Goal: Information Seeking & Learning: Learn about a topic

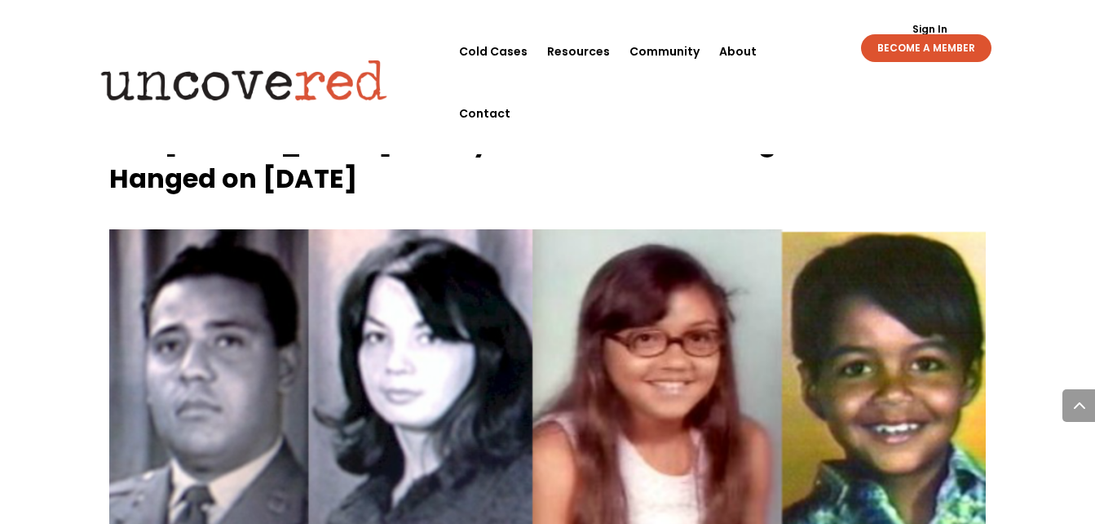
scroll to position [1967, 0]
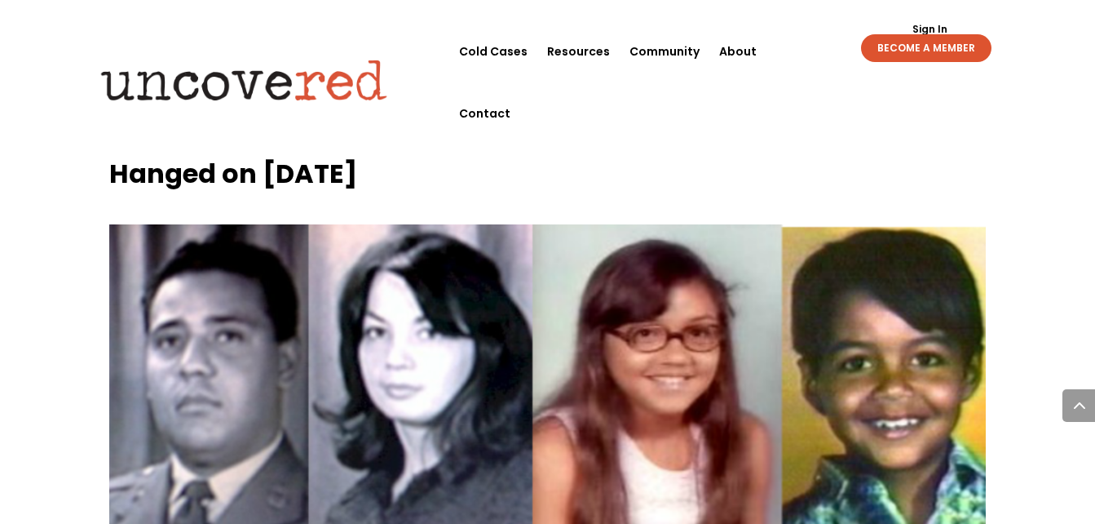
drag, startPoint x: 99, startPoint y: 181, endPoint x: 662, endPoint y: 312, distance: 577.8
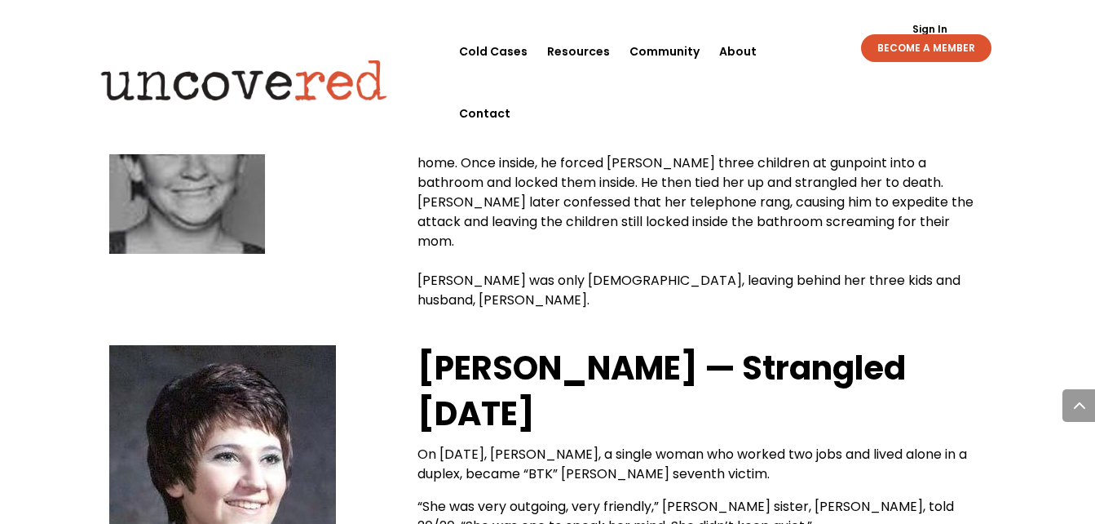
scroll to position [3141, 0]
click at [198, 344] on img at bounding box center [222, 506] width 227 height 325
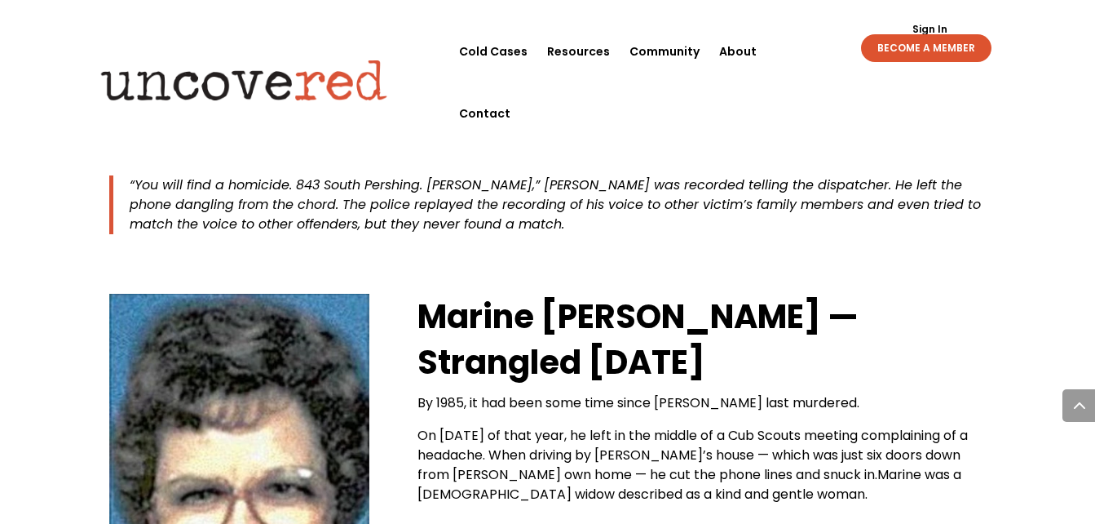
scroll to position [3726, 0]
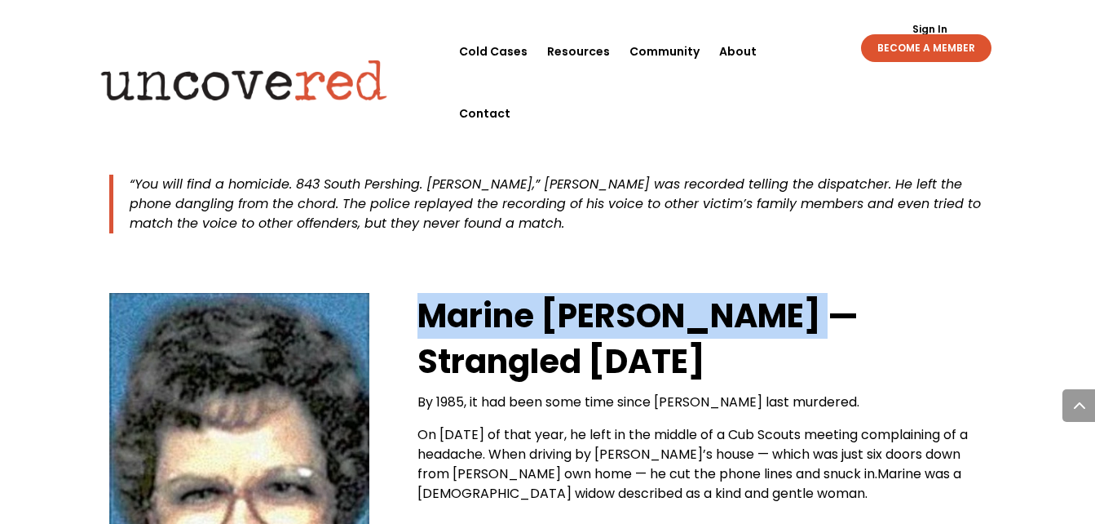
drag, startPoint x: 414, startPoint y: 123, endPoint x: 812, endPoint y: 103, distance: 398.6
click at [812, 275] on div "[PERSON_NAME] — Strangled [DATE] By 1985, it had been some time since [PERSON_N…" at bounding box center [547, 478] width 876 height 406
copy strong "Marine [PERSON_NAME]"
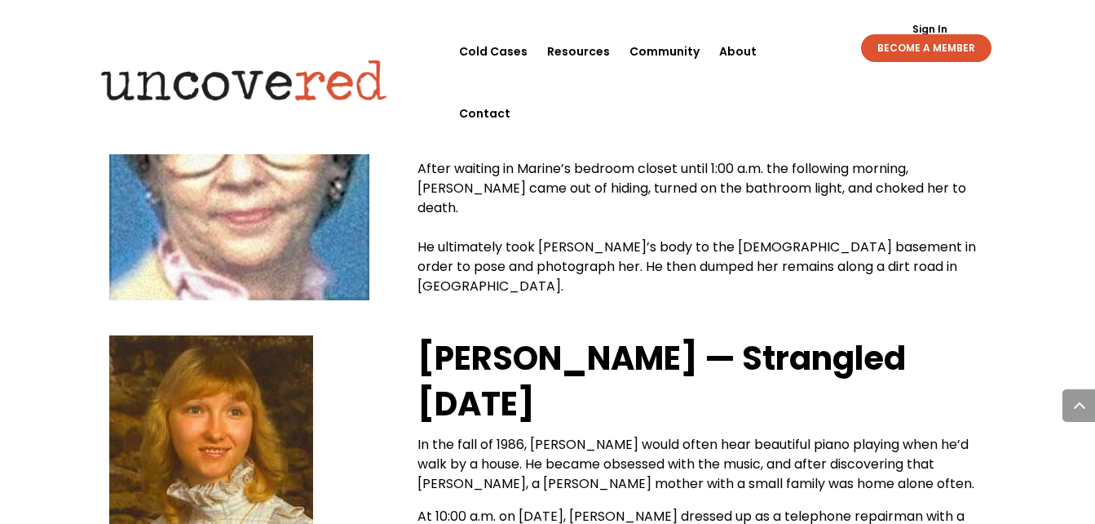
scroll to position [4089, 0]
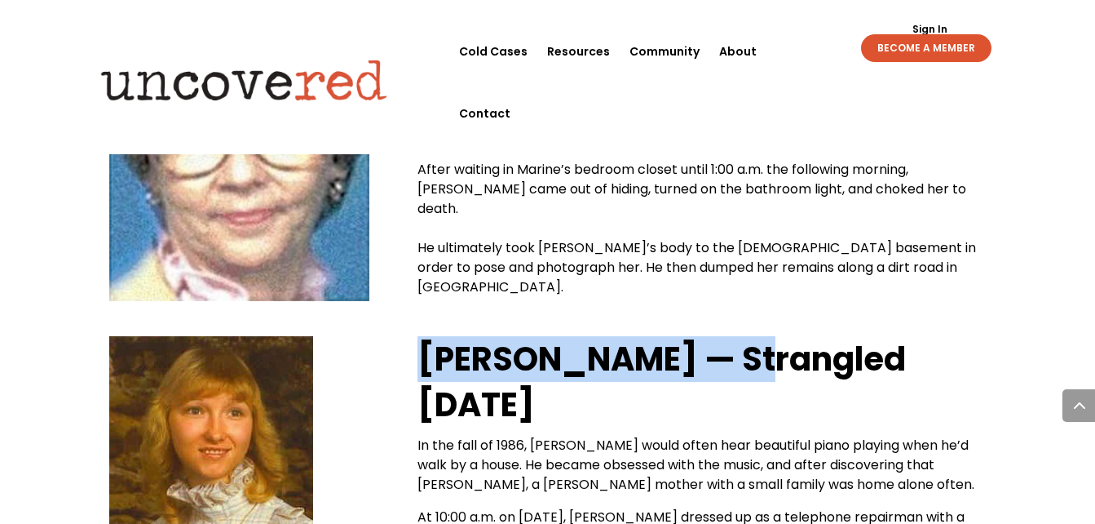
drag, startPoint x: 423, startPoint y: 186, endPoint x: 734, endPoint y: 183, distance: 310.8
click at [734, 336] on strong "[PERSON_NAME] — Strangled [DATE]" at bounding box center [662, 381] width 489 height 91
copy strong "[PERSON_NAME]"
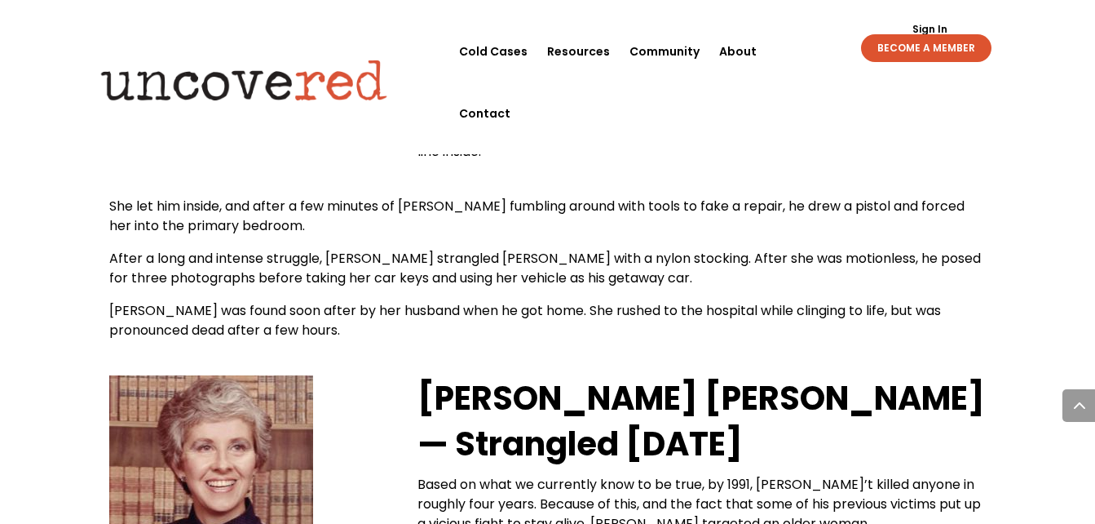
scroll to position [4530, 0]
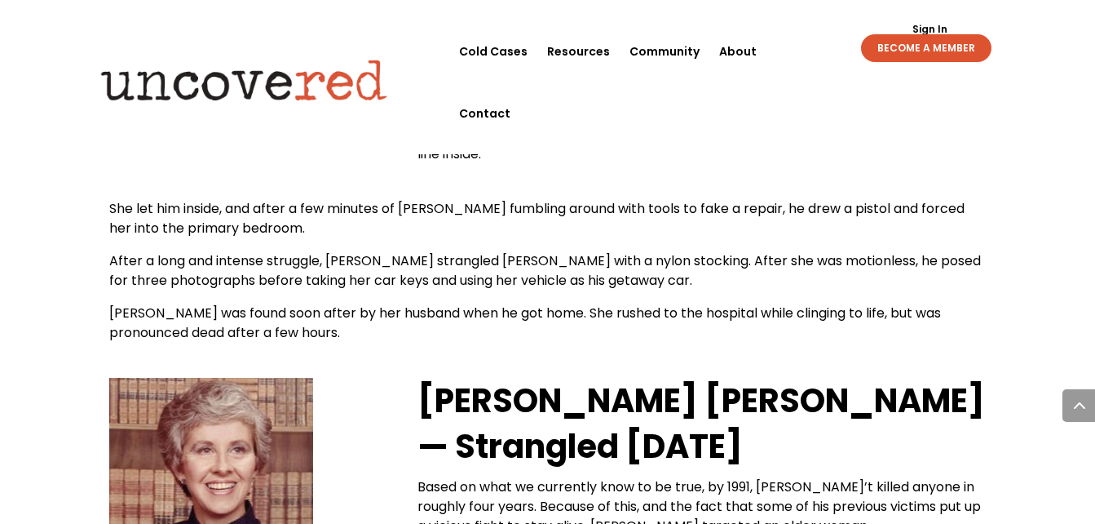
click at [132, 378] on img at bounding box center [211, 527] width 204 height 299
drag, startPoint x: 412, startPoint y: 218, endPoint x: 933, endPoint y: 177, distance: 522.8
click at [933, 360] on div "[PERSON_NAME] [PERSON_NAME] — Strangled [DATE] Based on what we currently know …" at bounding box center [547, 527] width 876 height 334
copy b "[PERSON_NAME] [PERSON_NAME]"
click at [933, 360] on div "[PERSON_NAME] [PERSON_NAME] — Strangled [DATE] Based on what we currently know …" at bounding box center [547, 527] width 876 height 334
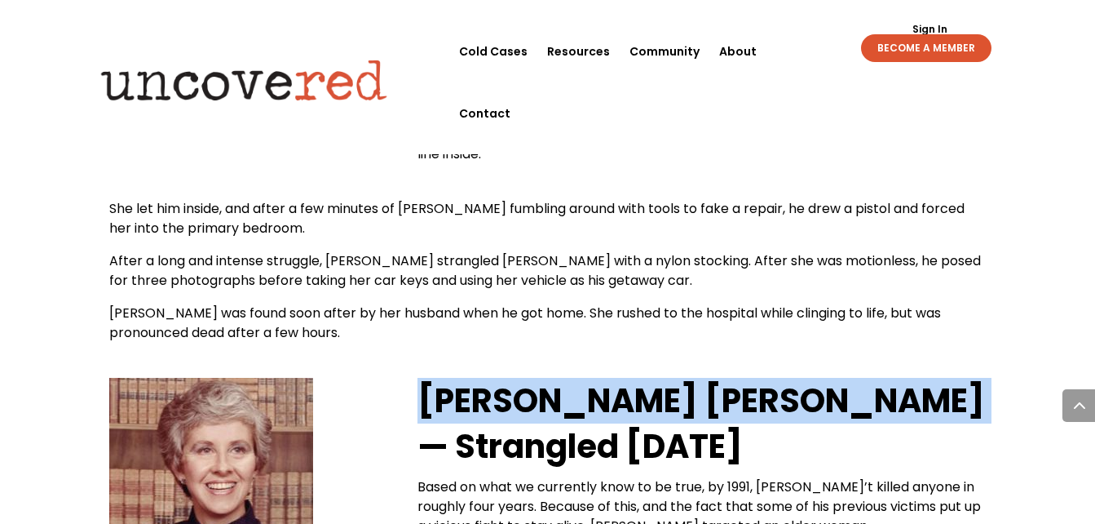
drag, startPoint x: 422, startPoint y: 213, endPoint x: 939, endPoint y: 206, distance: 517.2
click at [939, 378] on h2 "[PERSON_NAME] [PERSON_NAME] — Strangled [DATE]" at bounding box center [702, 428] width 569 height 100
copy h2 "[PERSON_NAME] [PERSON_NAME]"
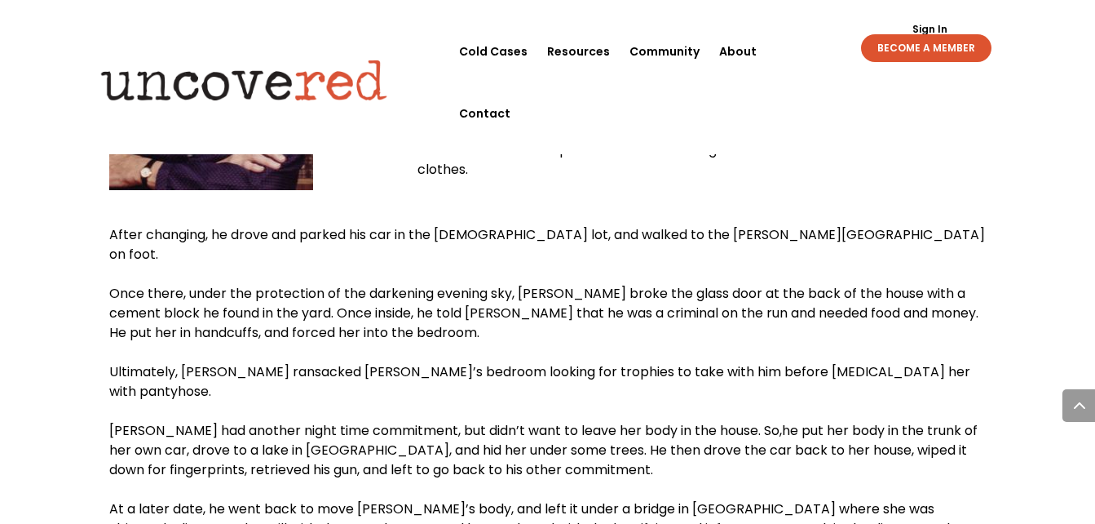
scroll to position [4960, 0]
